Goal: Task Accomplishment & Management: Use online tool/utility

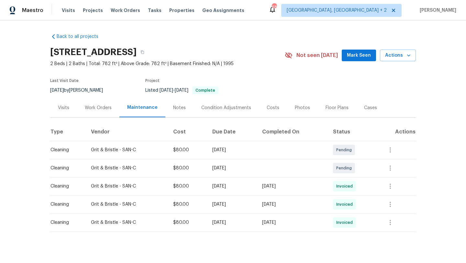
scroll to position [7, 0]
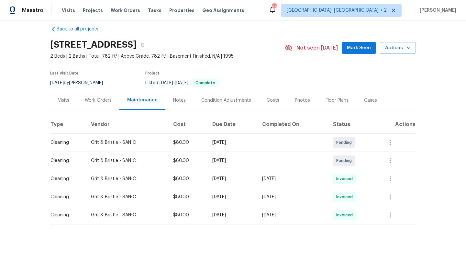
click at [284, 70] on section "[STREET_ADDRESS] 2 Beds | 2 Baths | Total: 782 ft² | Above Grade: 782 ft² | Bas…" at bounding box center [233, 63] width 366 height 54
click at [298, 80] on section "[STREET_ADDRESS] 2 Beds | 2 Baths | Total: 782 ft² | Above Grade: 782 ft² | Bas…" at bounding box center [233, 63] width 366 height 54
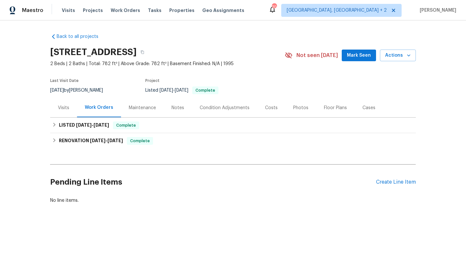
click at [142, 105] on div "Maintenance" at bounding box center [142, 108] width 27 height 6
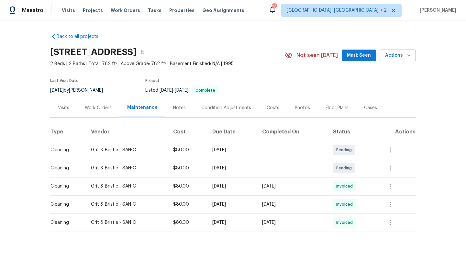
scroll to position [7, 0]
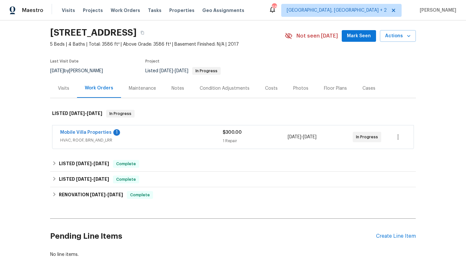
scroll to position [46, 0]
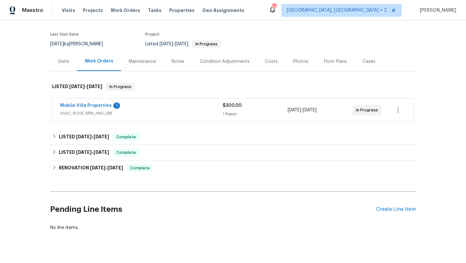
click at [134, 61] on div "Maintenance" at bounding box center [142, 61] width 27 height 6
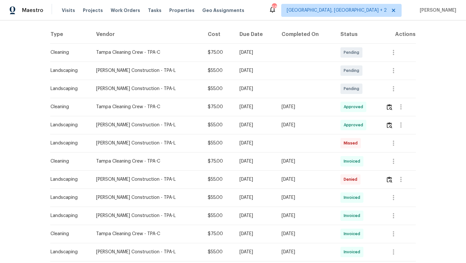
scroll to position [106, 0]
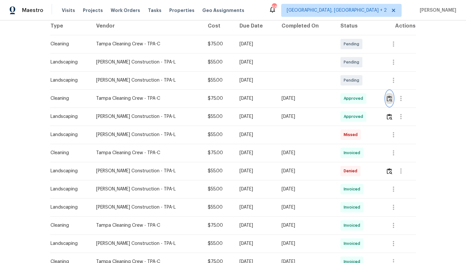
click at [390, 101] on img "button" at bounding box center [390, 98] width 6 height 6
